Goal: Task Accomplishment & Management: Manage account settings

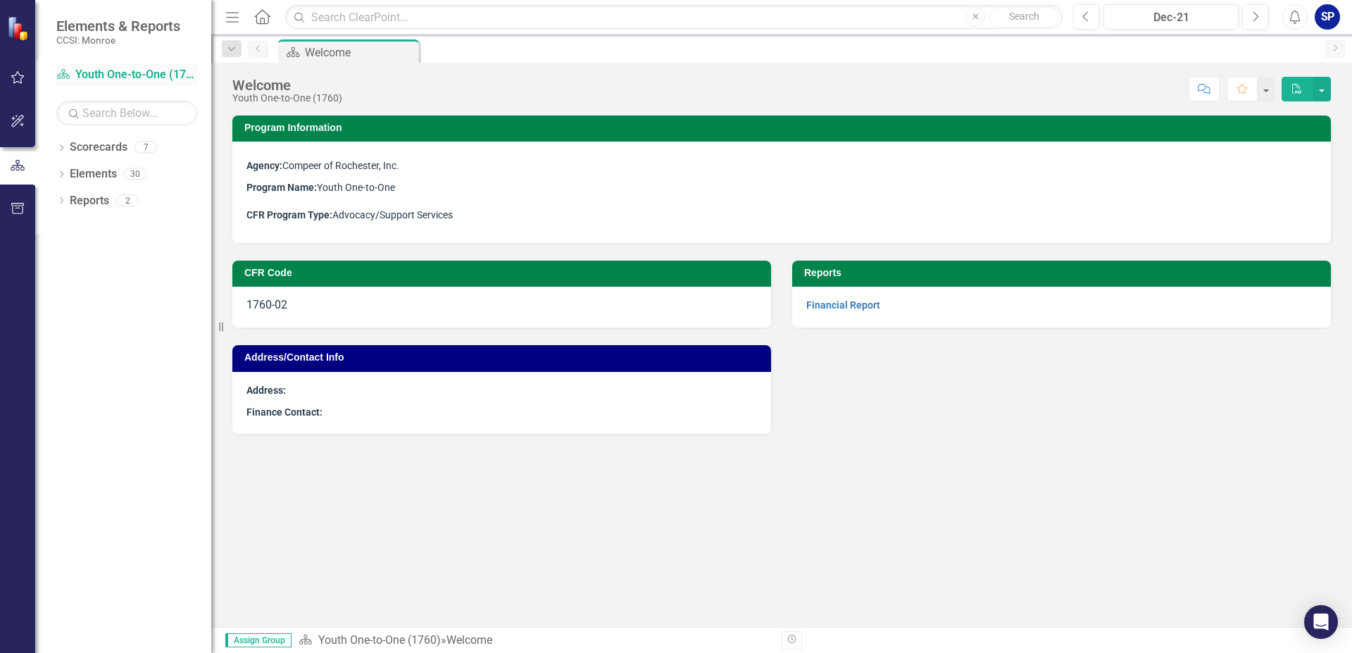
click at [139, 77] on link "Scorecard Youth One-to-One (1760)" at bounding box center [126, 75] width 141 height 16
click at [262, 18] on icon "Home" at bounding box center [262, 16] width 18 height 15
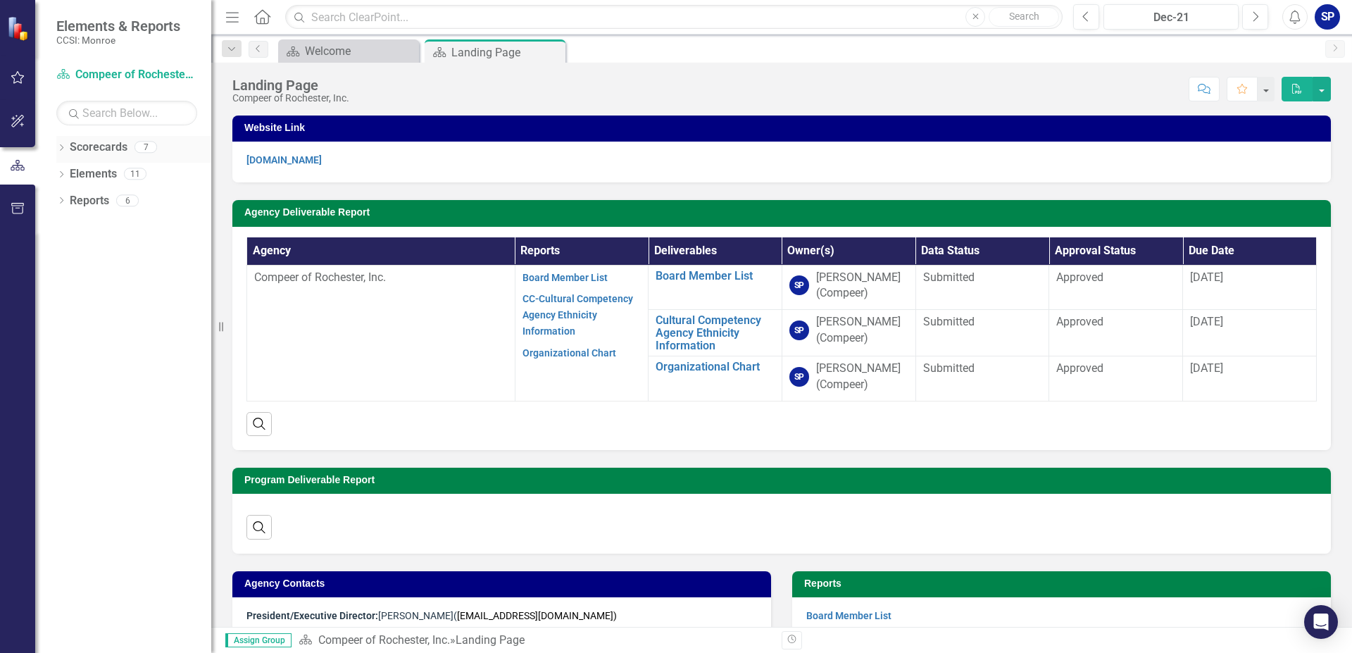
click at [114, 147] on link "Scorecards" at bounding box center [99, 147] width 58 height 16
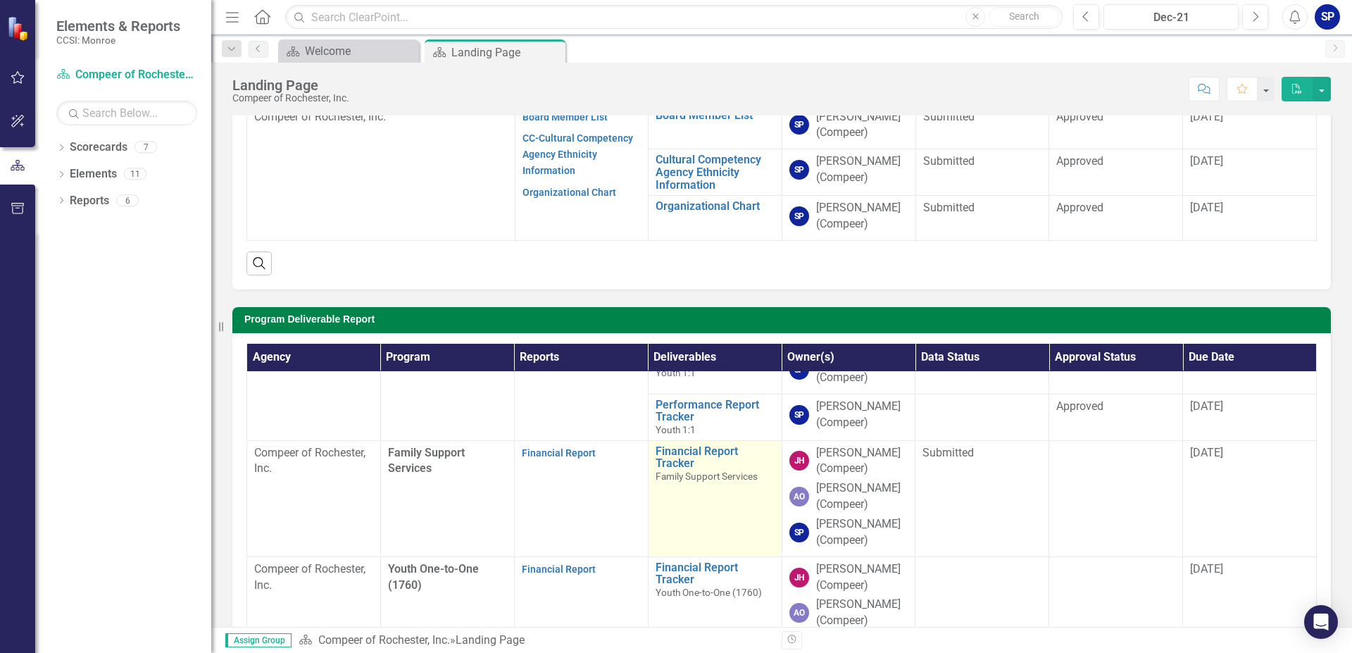
scroll to position [482, 0]
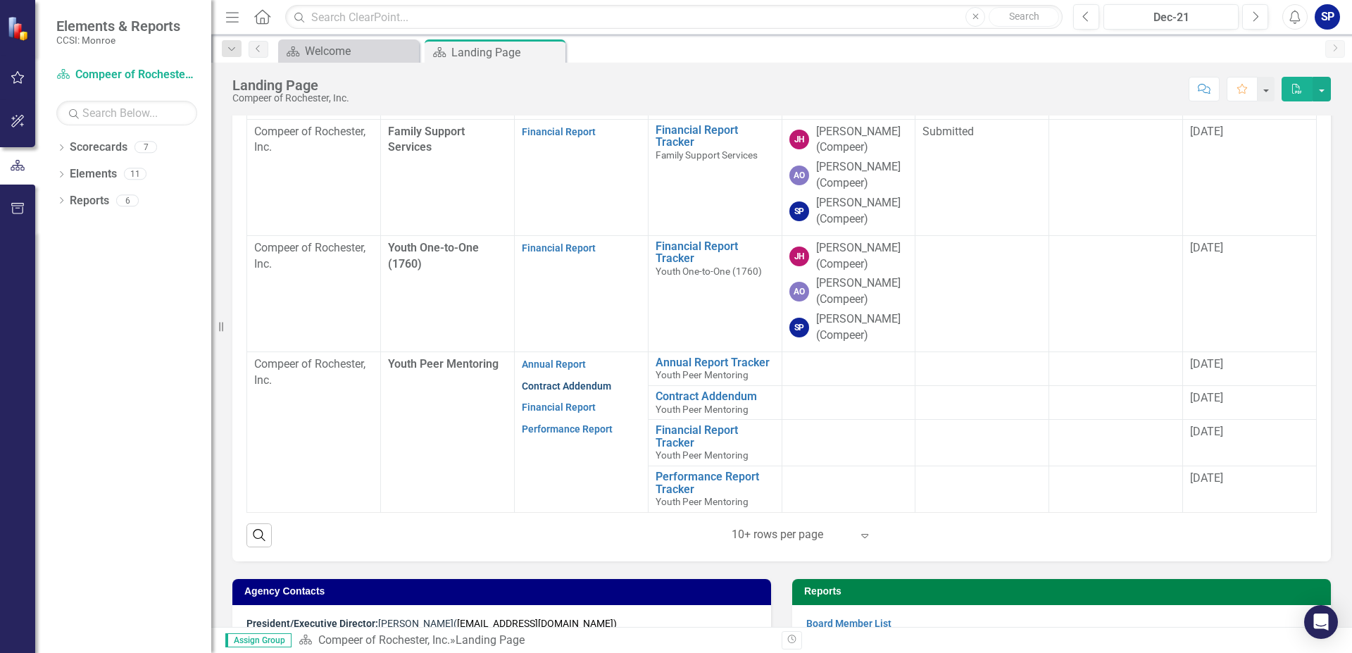
click at [563, 386] on link "Contract Addendum" at bounding box center [566, 385] width 89 height 11
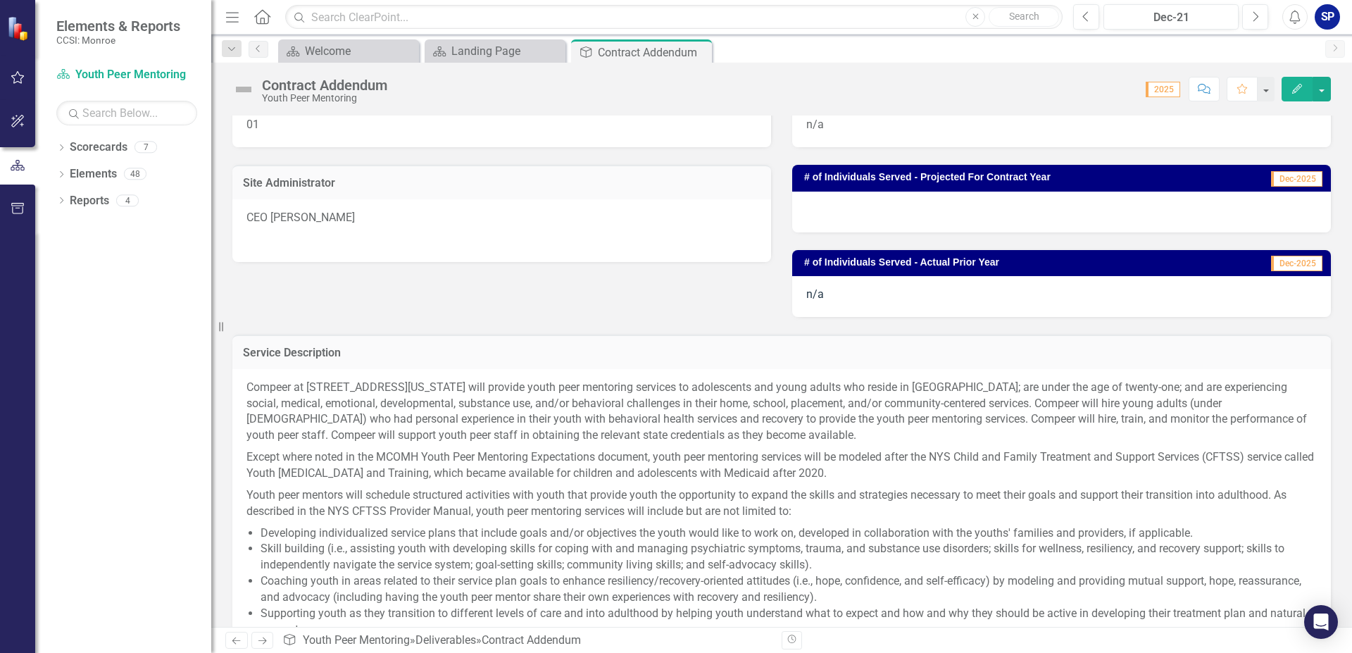
scroll to position [161, 0]
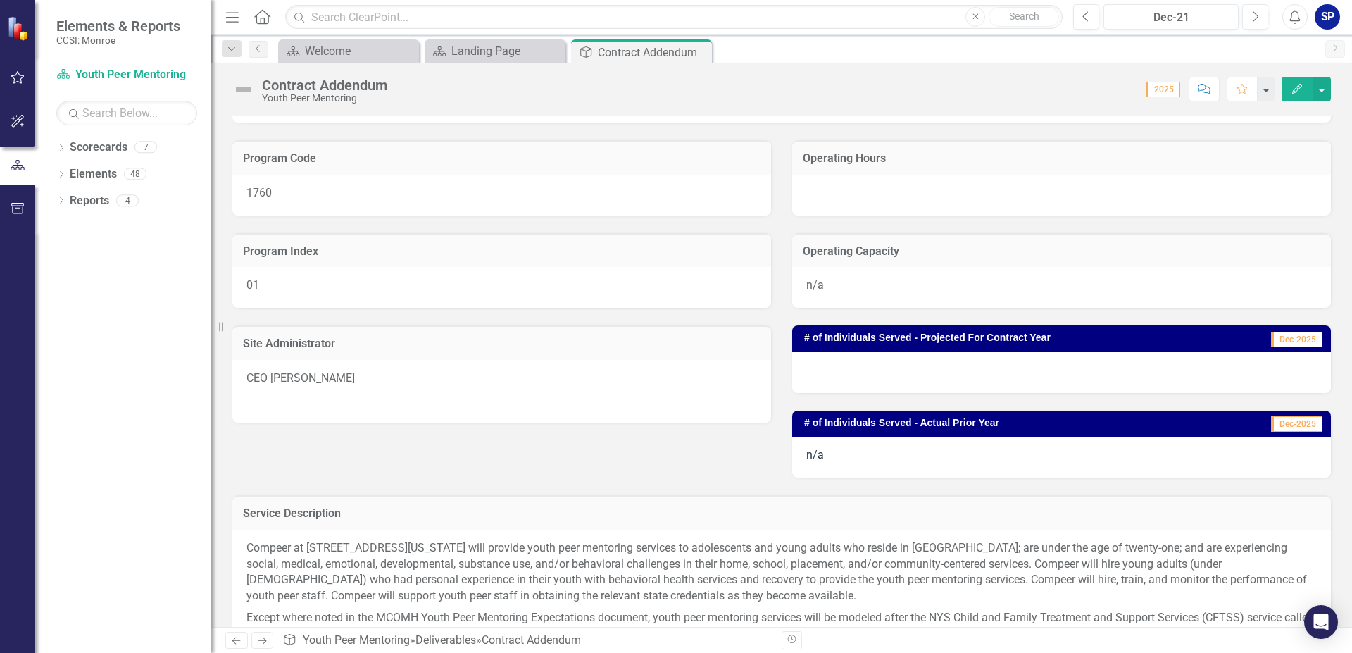
click at [856, 370] on div at bounding box center [1061, 372] width 539 height 41
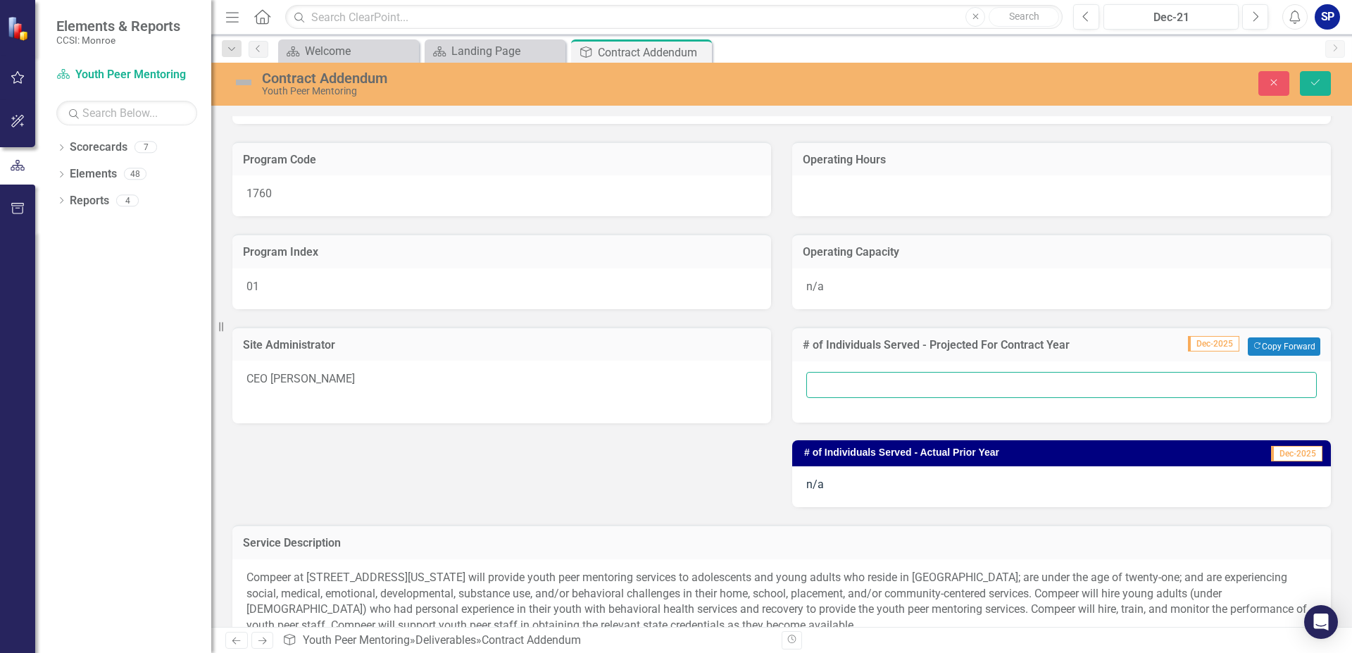
click at [856, 379] on input "text" at bounding box center [1061, 385] width 511 height 26
type input "10"
